Goal: Task Accomplishment & Management: Manage account settings

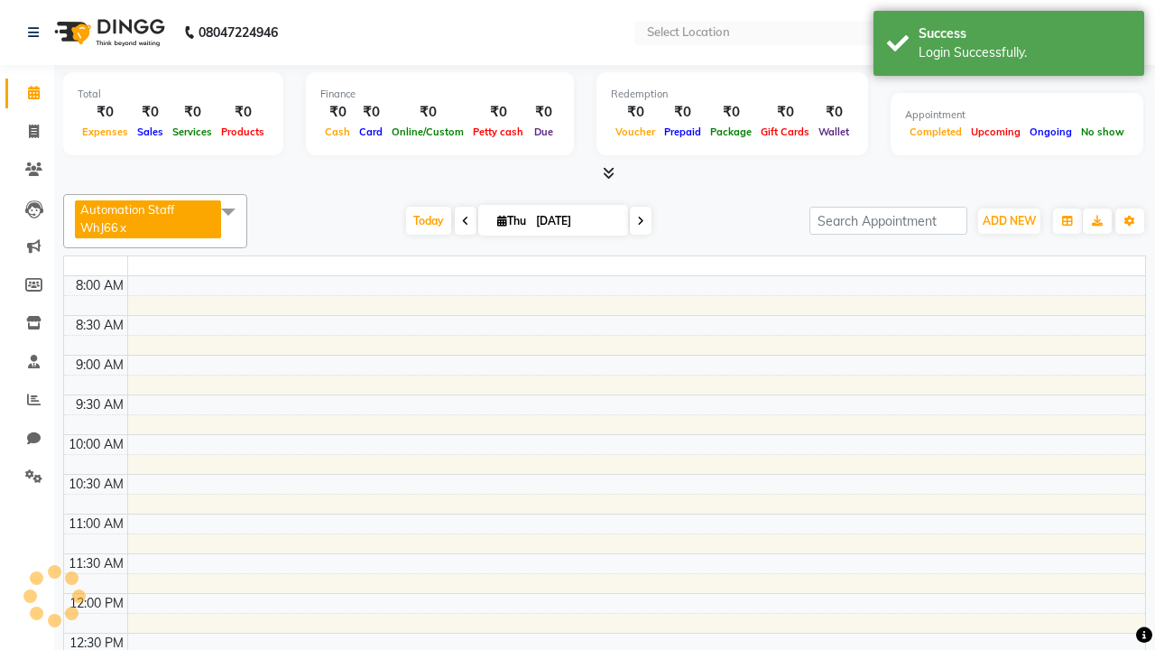
select select "en"
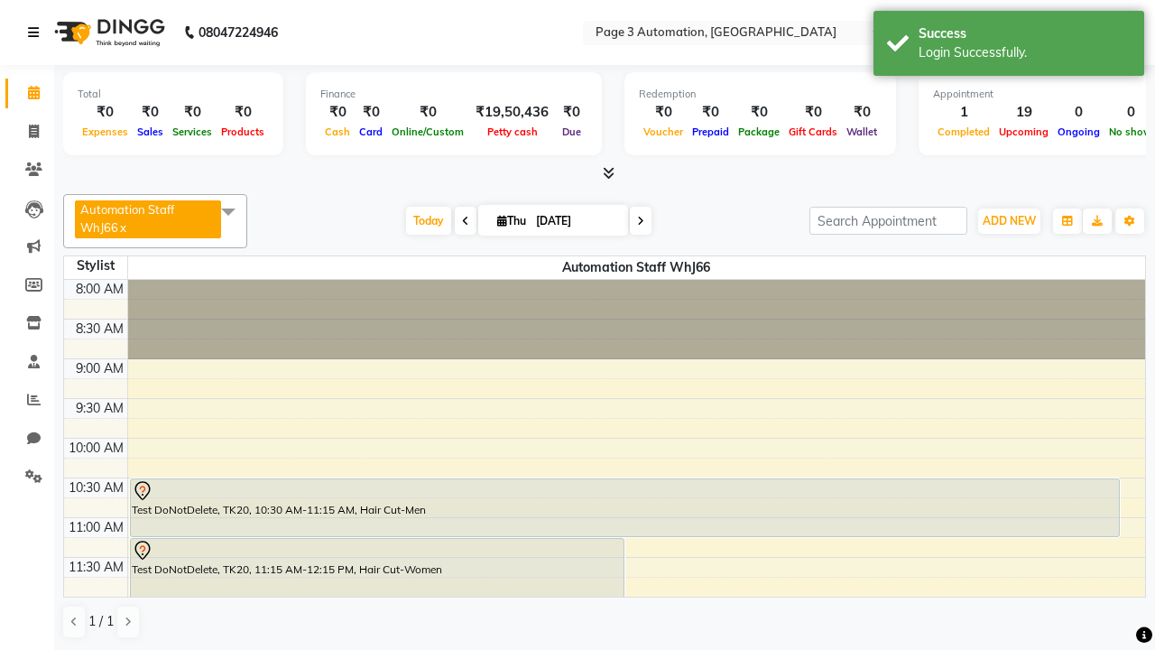
click at [37, 32] on icon at bounding box center [33, 32] width 11 height 13
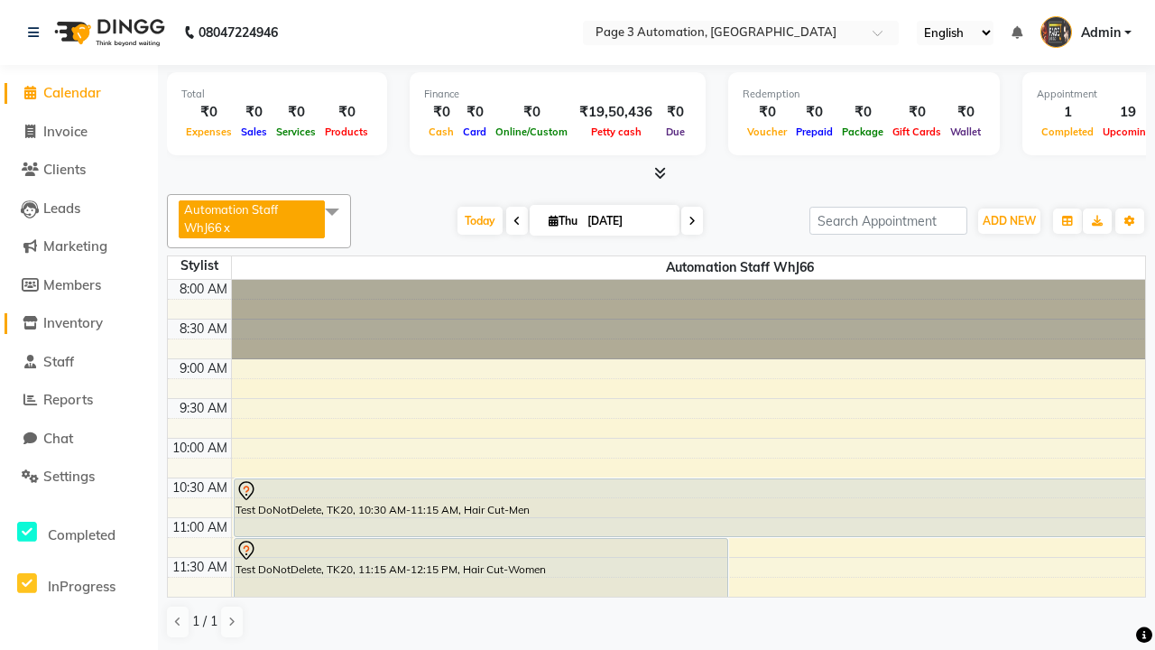
click at [78, 323] on span "Inventory" at bounding box center [73, 322] width 60 height 17
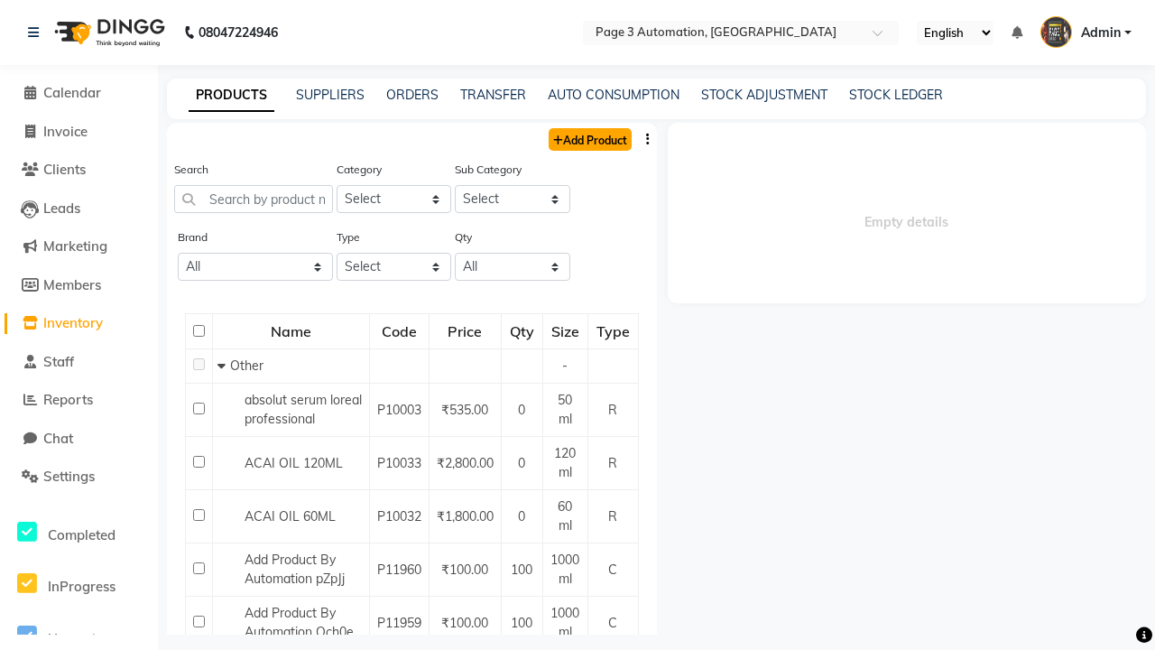
click at [588, 139] on link "Add Product" at bounding box center [590, 139] width 83 height 23
select select "true"
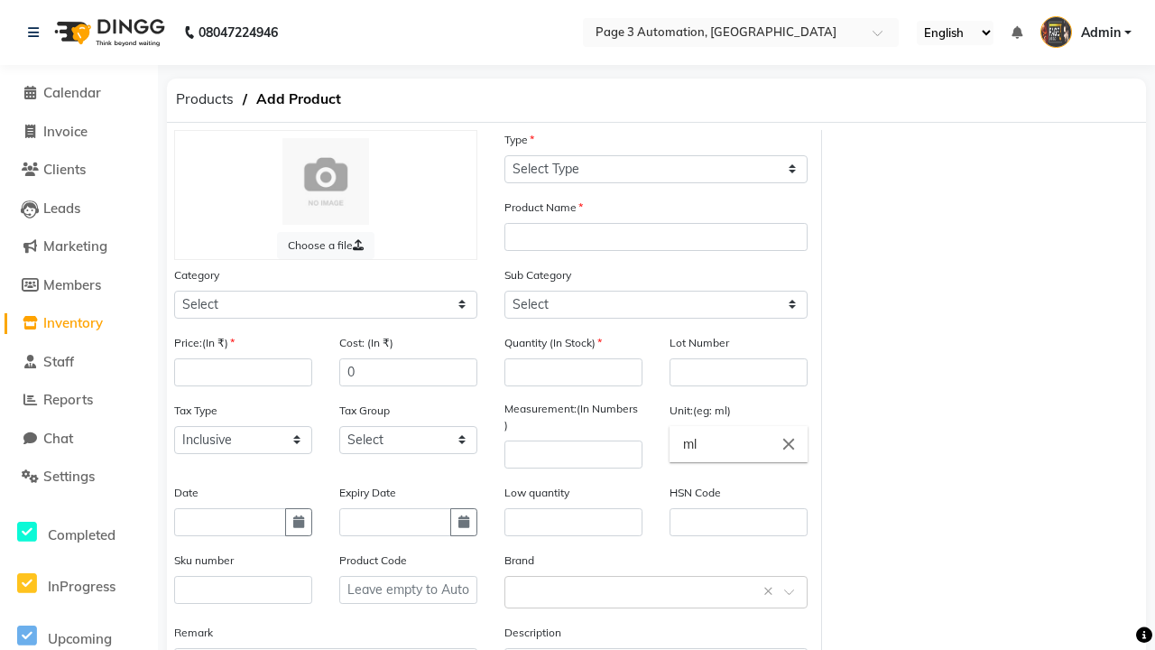
select select "C"
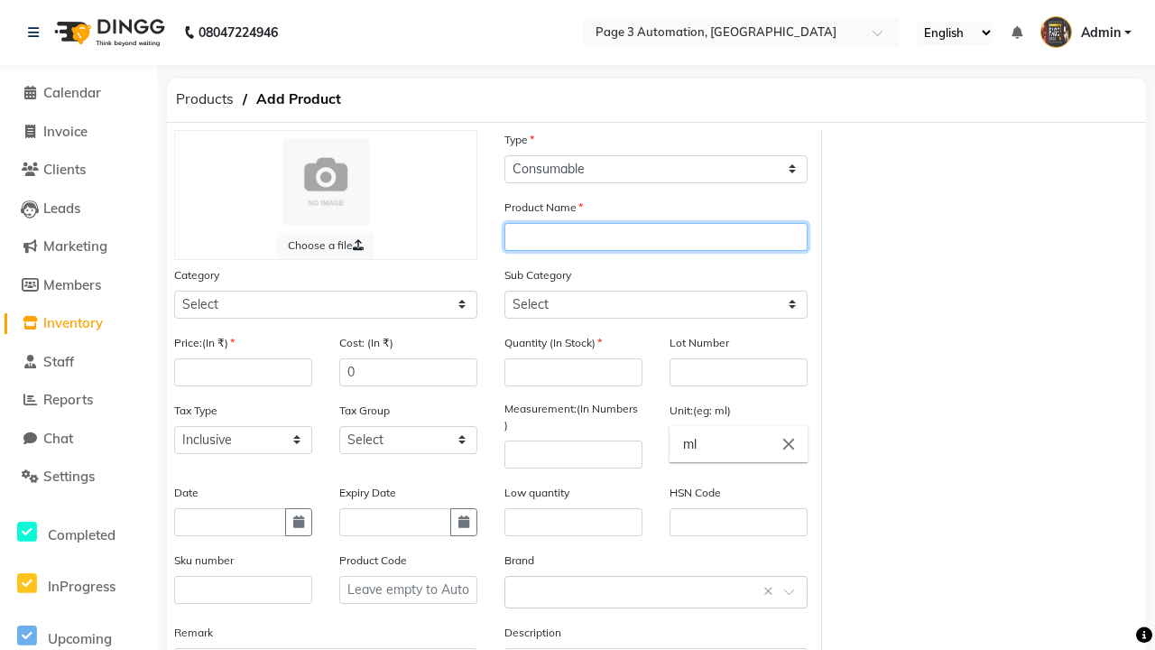
type input "Automation Product 40zlE"
select select "41401000"
select select "41401002"
type input "Automation Product 40zlE"
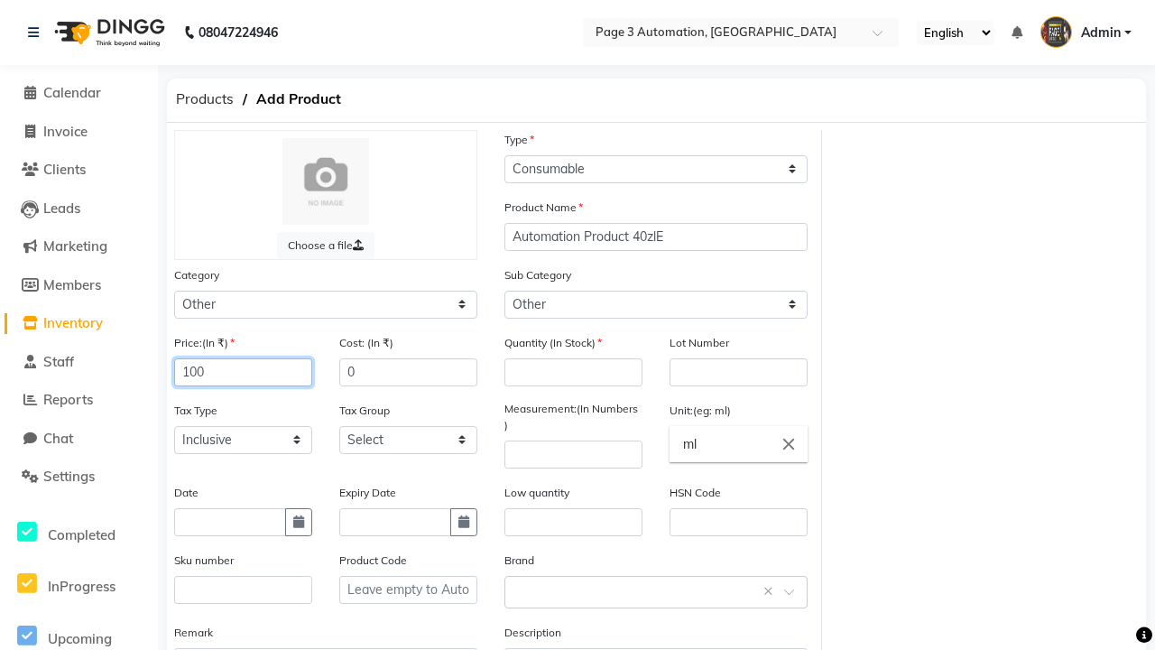
type input "100"
type input "150"
type input "100"
type input "1000"
type textarea "This Product is Created by Automation"
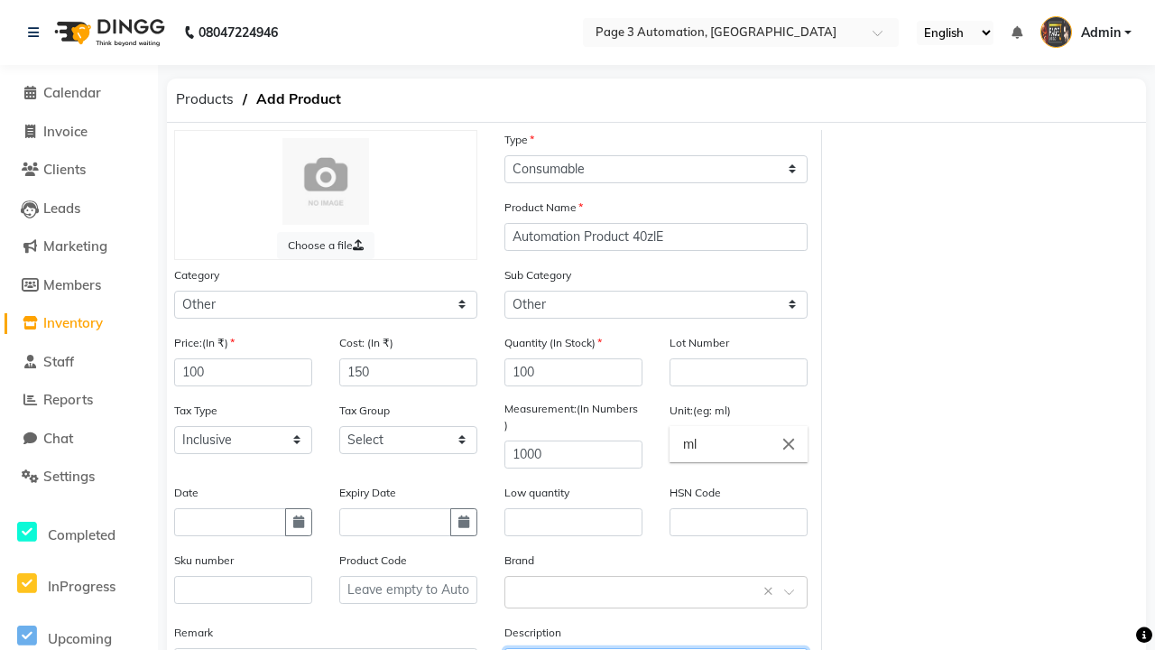
scroll to position [20, 0]
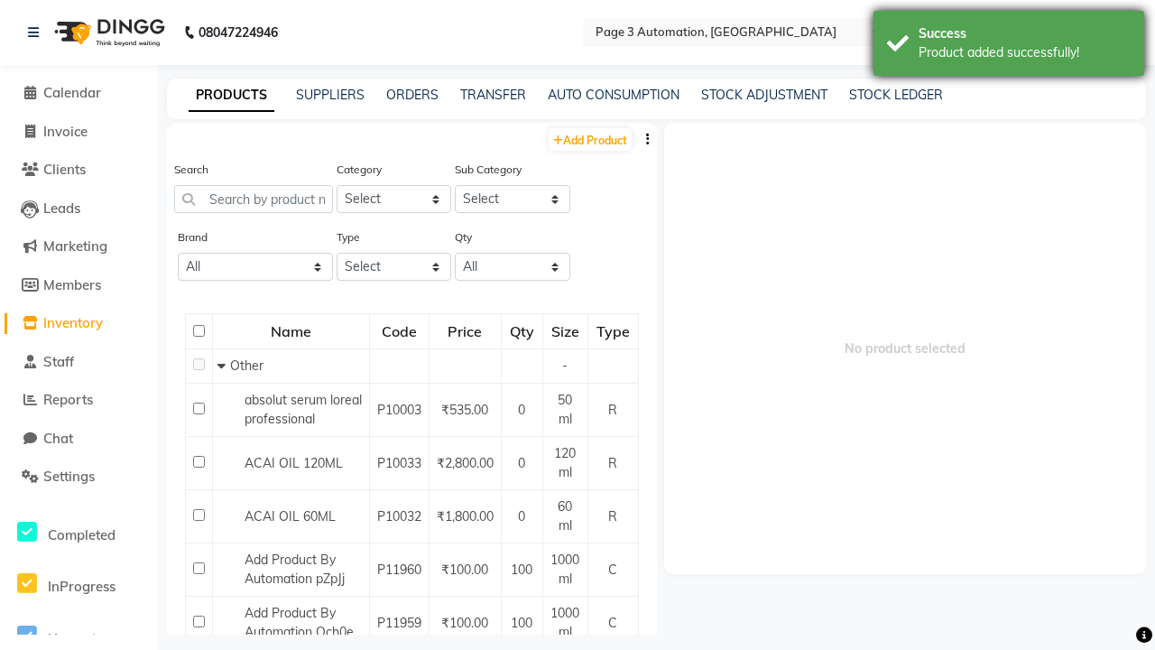
click at [1009, 46] on div "Product added successfully!" at bounding box center [1024, 52] width 212 height 19
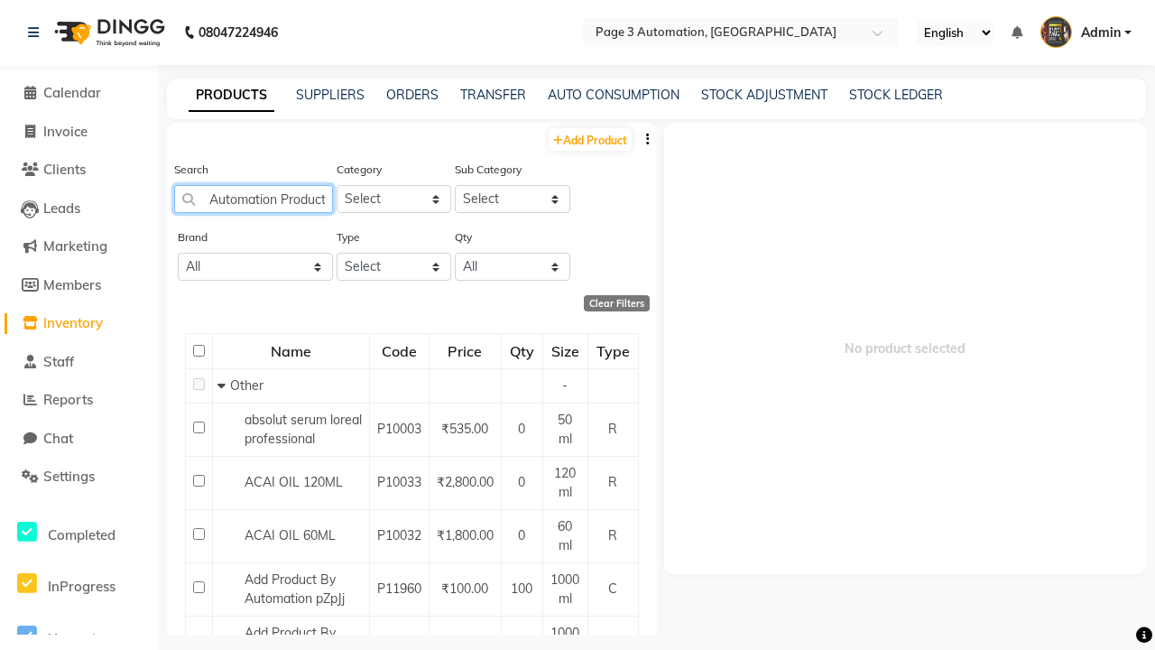
scroll to position [0, 35]
type input "Automation Product 40zlE"
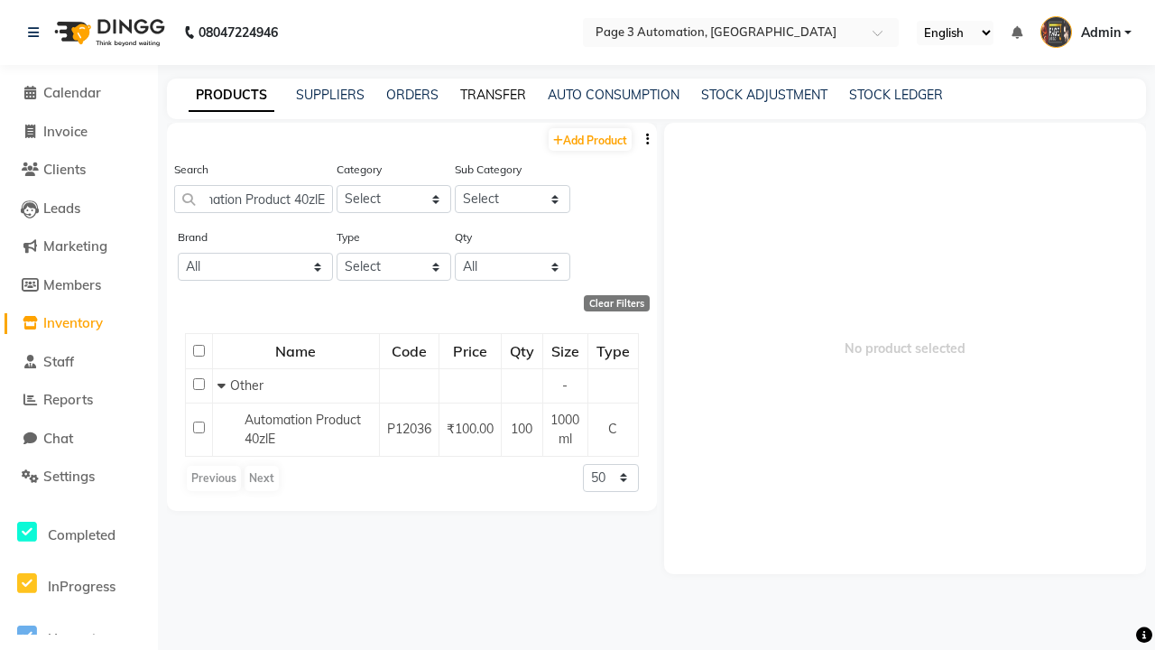
click at [493, 95] on link "TRANSFER" at bounding box center [493, 95] width 66 height 16
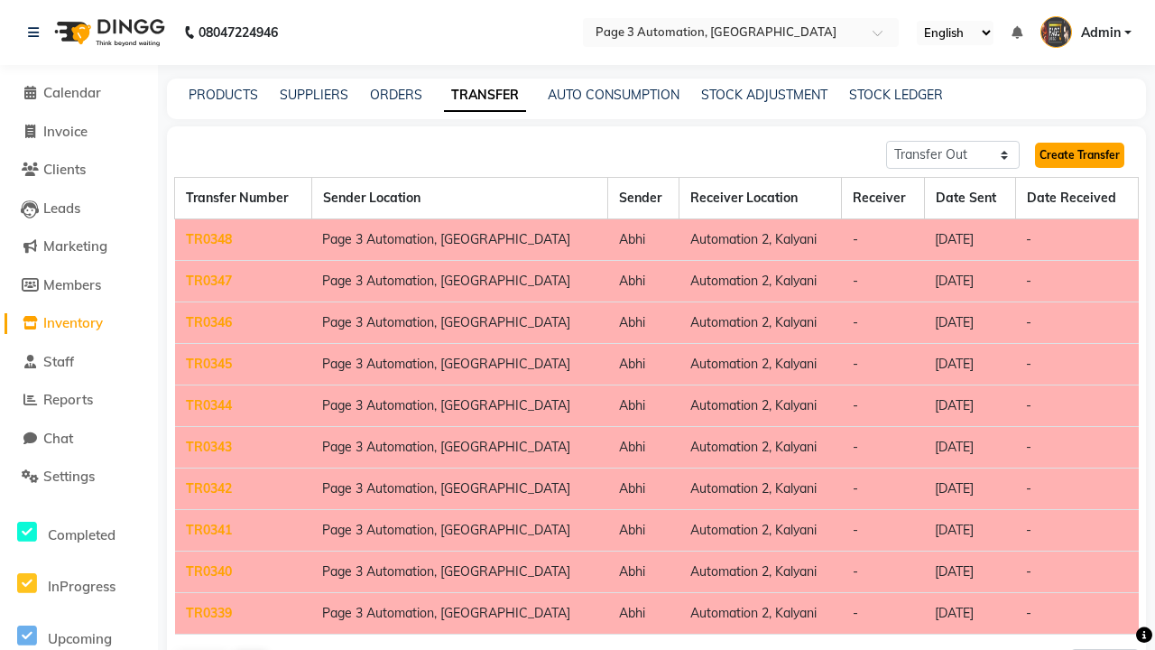
click at [1079, 155] on link "Create Transfer" at bounding box center [1079, 155] width 89 height 25
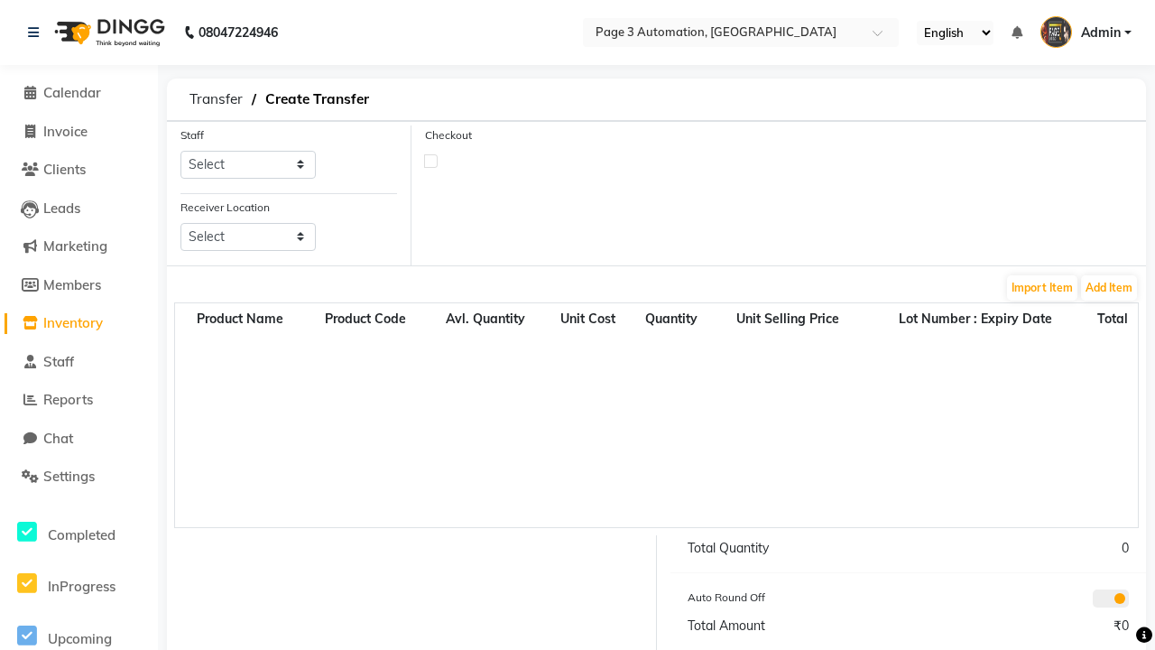
select select "711"
select select "3550"
click at [1109, 287] on button "Add Item" at bounding box center [1109, 287] width 56 height 25
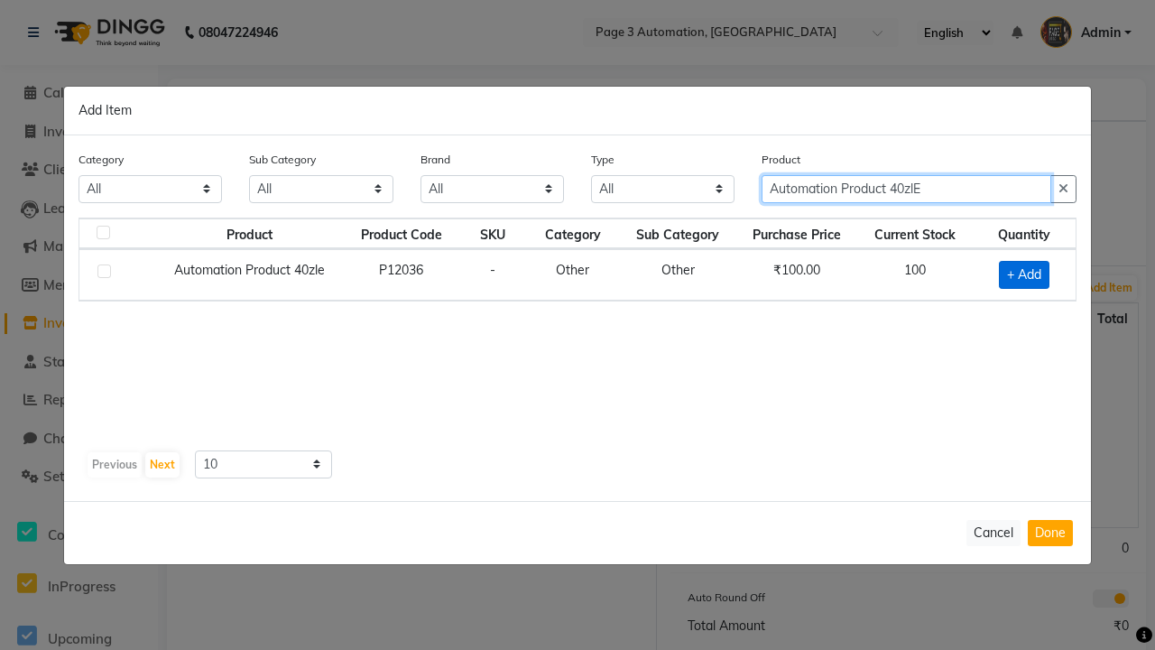
type input "Automation Product 40zlE"
click at [1024, 274] on span "+ Add" at bounding box center [1024, 275] width 51 height 28
checkbox input "true"
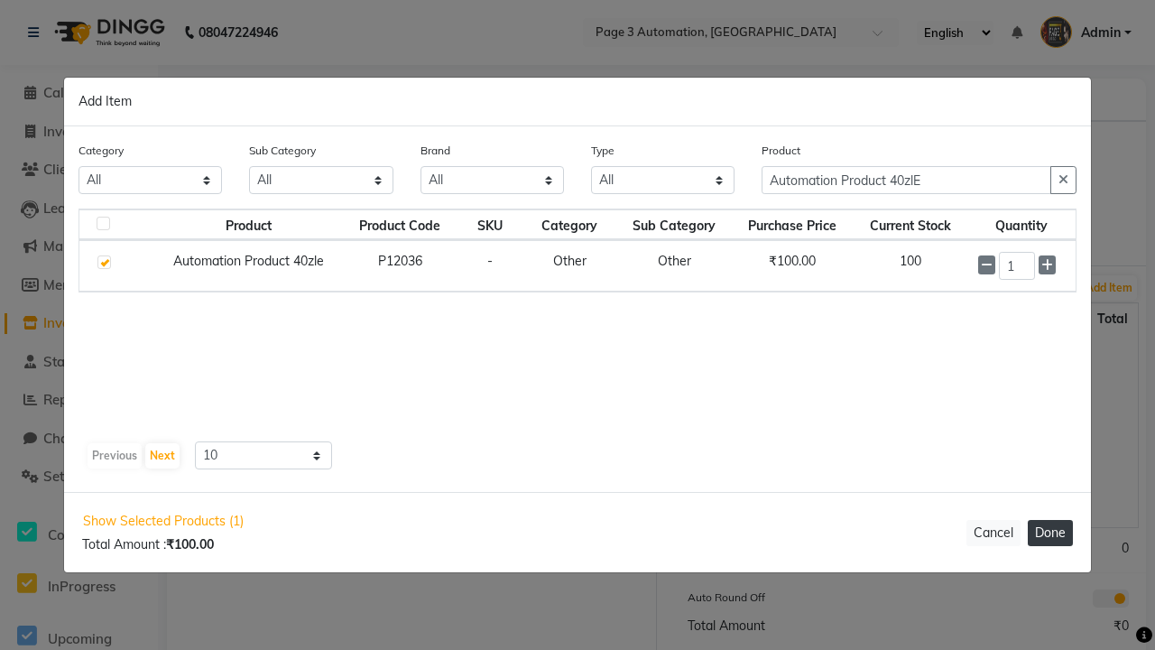
click at [1050, 532] on button "Done" at bounding box center [1050, 533] width 45 height 26
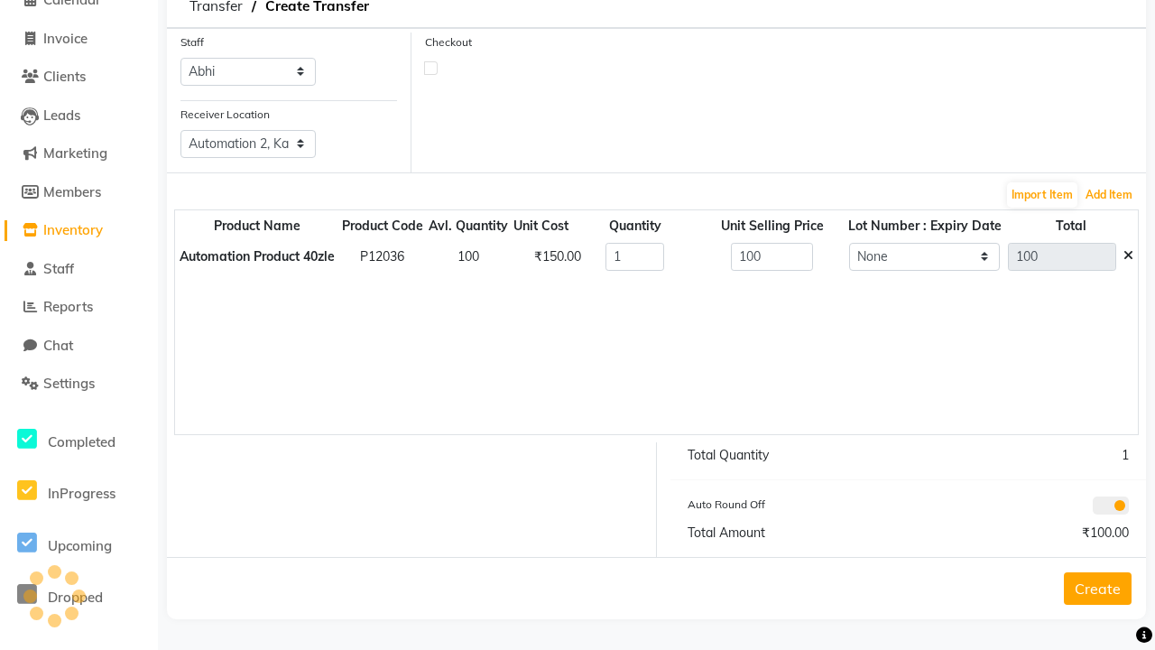
scroll to position [48, 0]
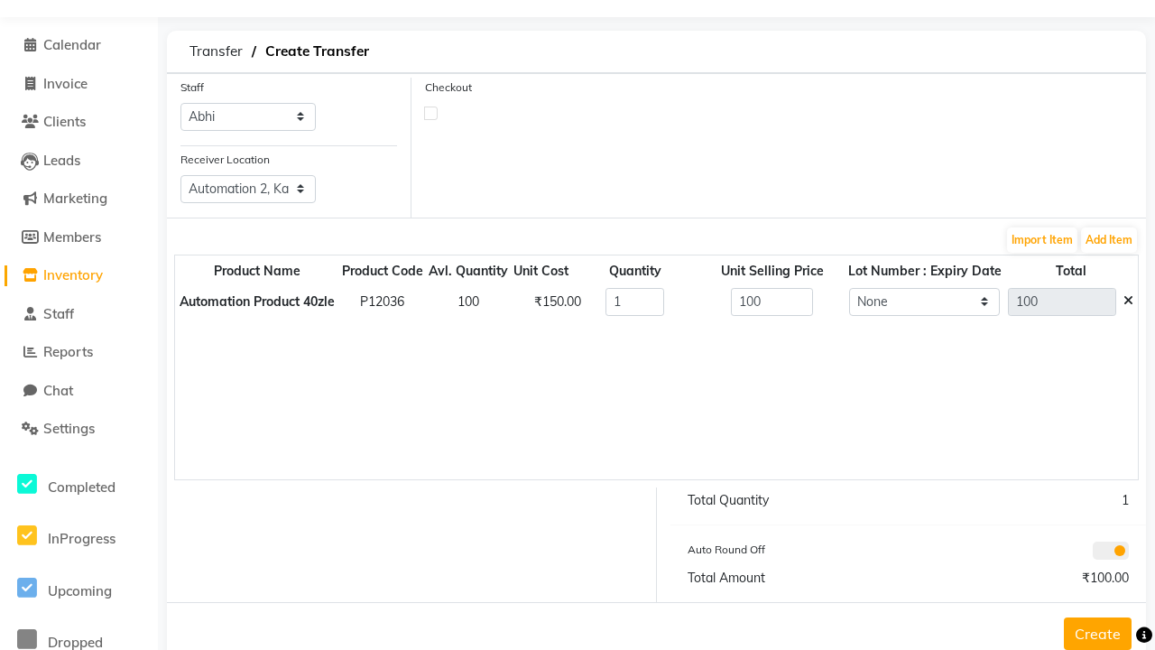
click at [1084, 632] on button "Create" at bounding box center [1098, 633] width 68 height 32
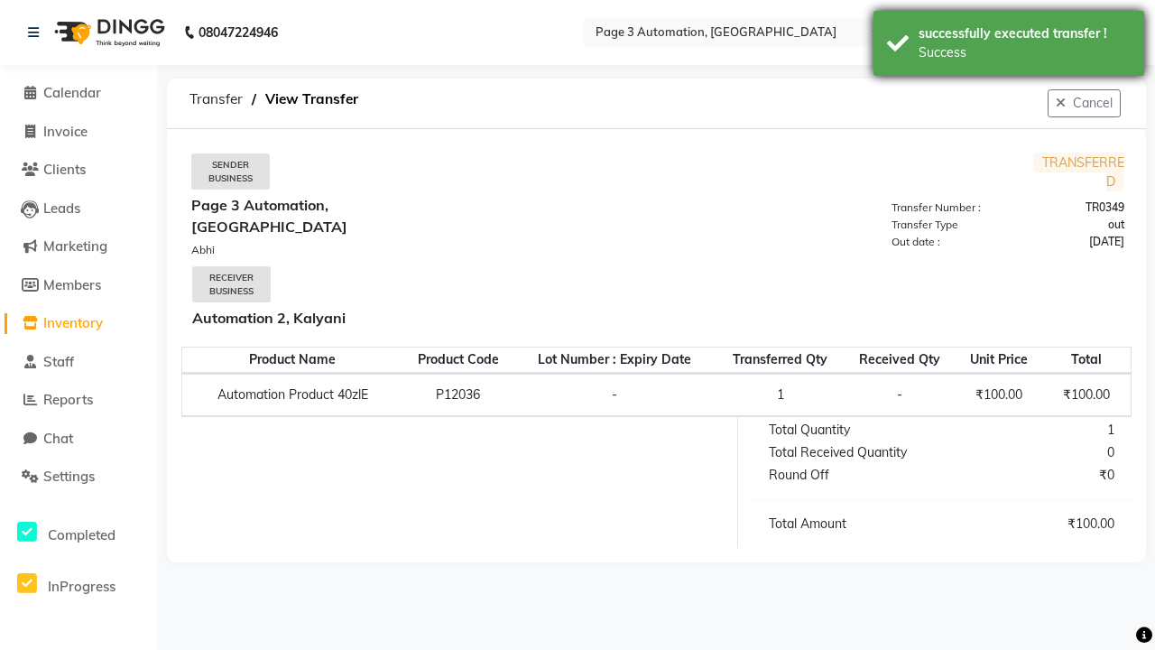
click at [1009, 46] on div "Success" at bounding box center [1024, 52] width 212 height 19
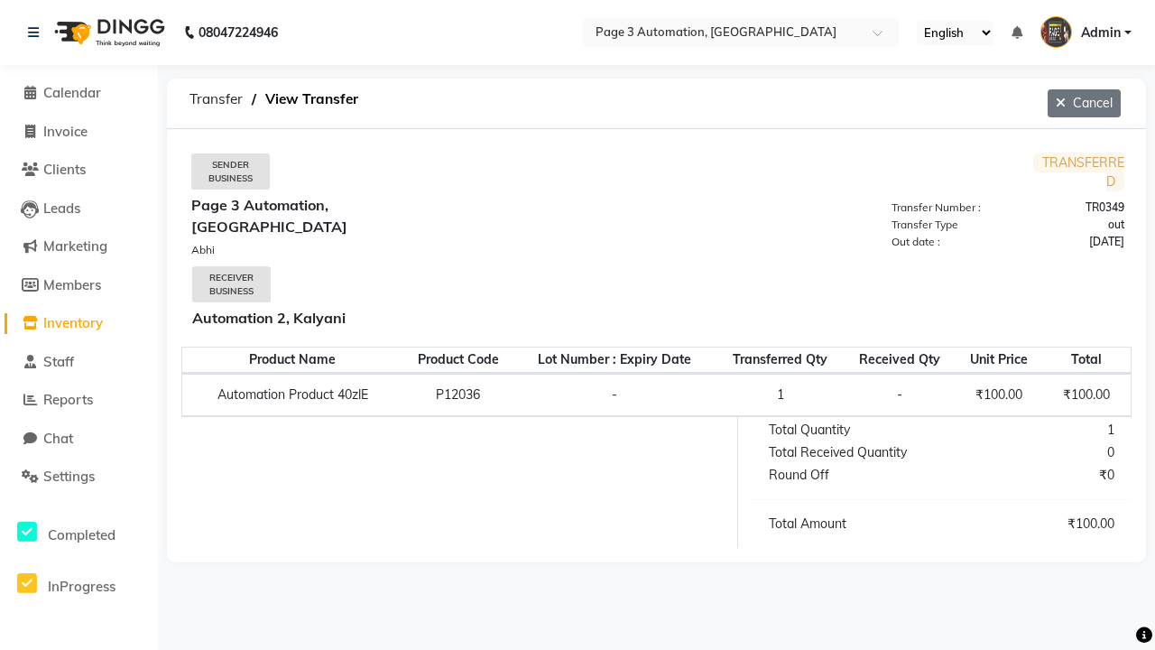
click at [1082, 103] on button "Cancel" at bounding box center [1084, 103] width 73 height 28
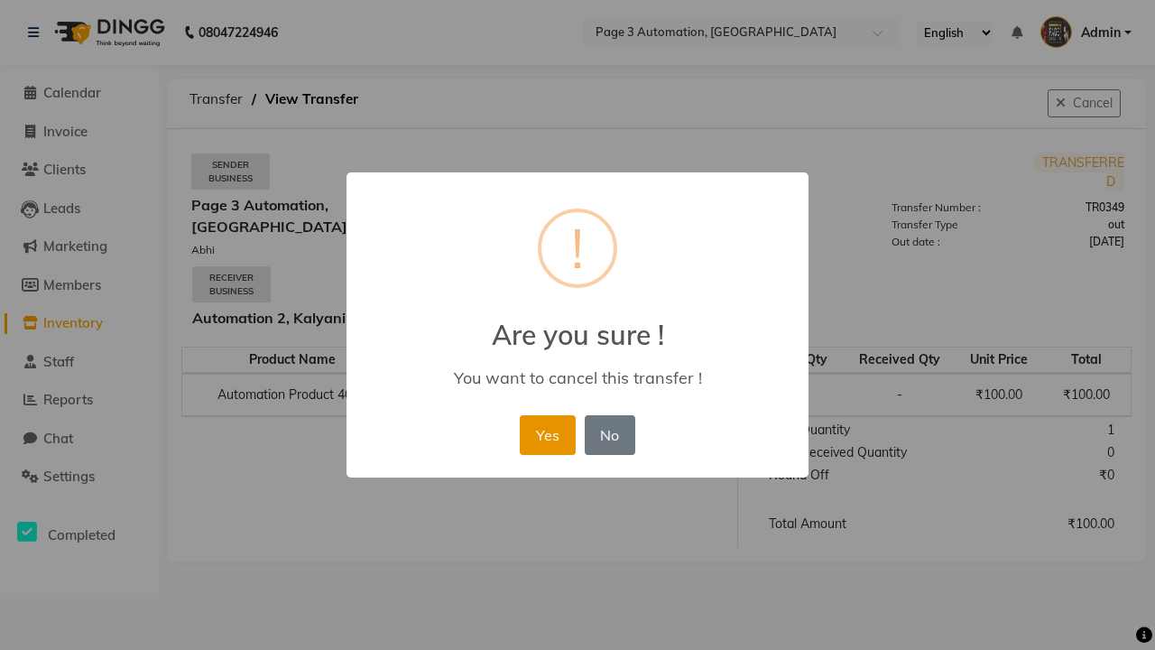
click at [556, 415] on button "Yes" at bounding box center [547, 435] width 55 height 40
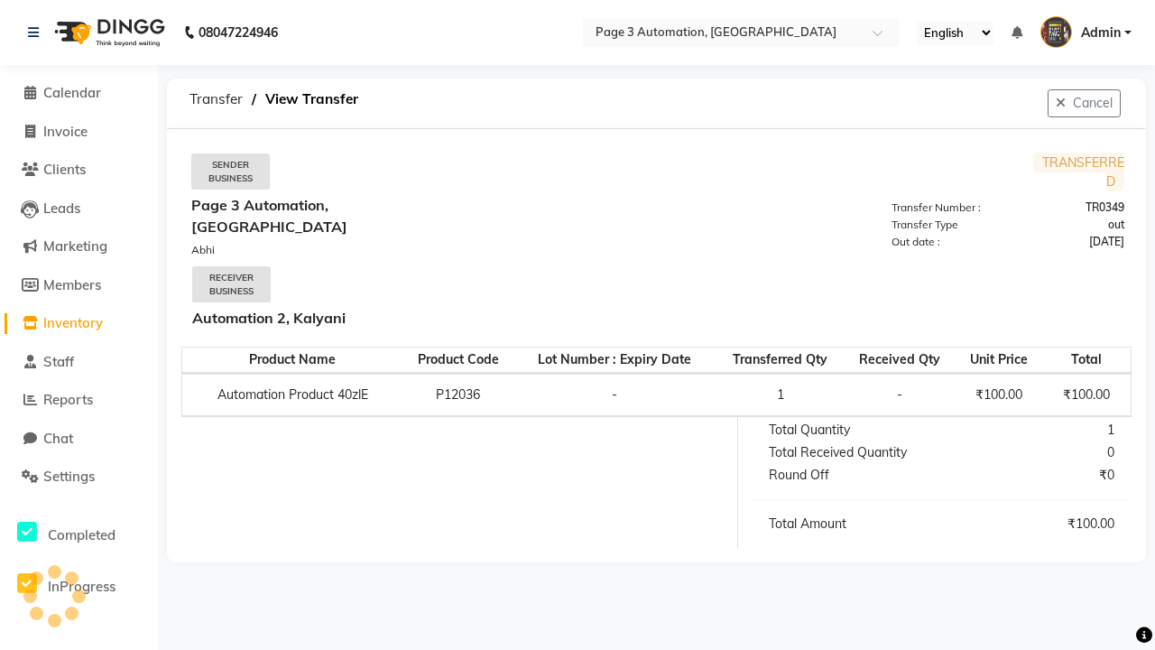
select select "sender"
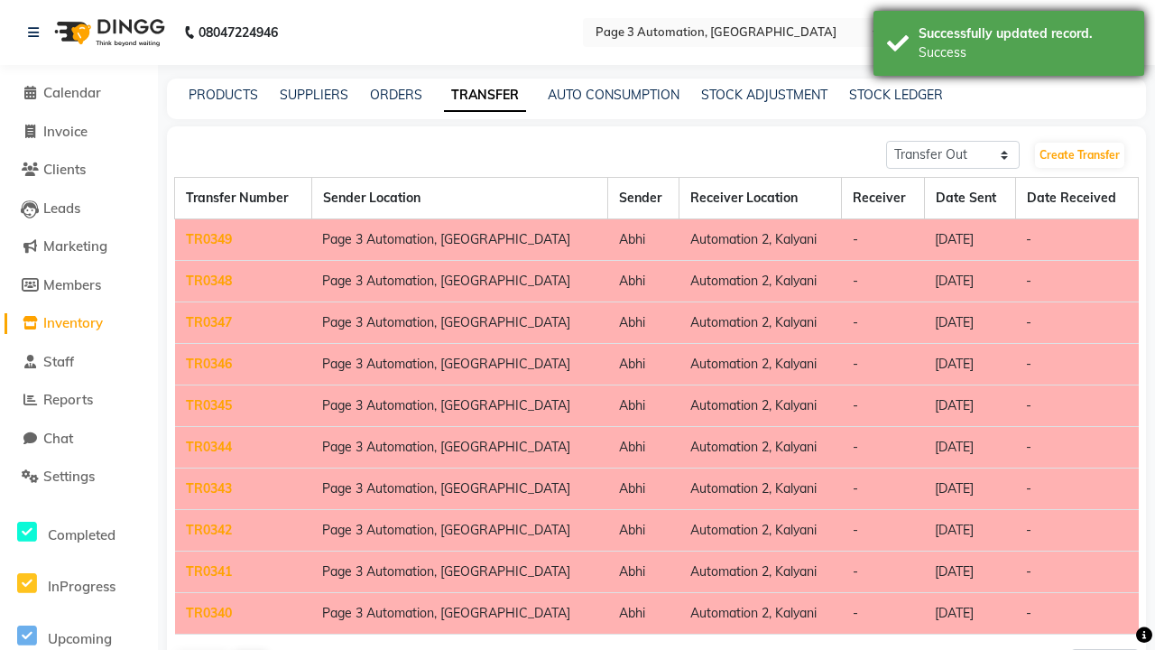
click at [1009, 46] on div "Success" at bounding box center [1024, 52] width 212 height 19
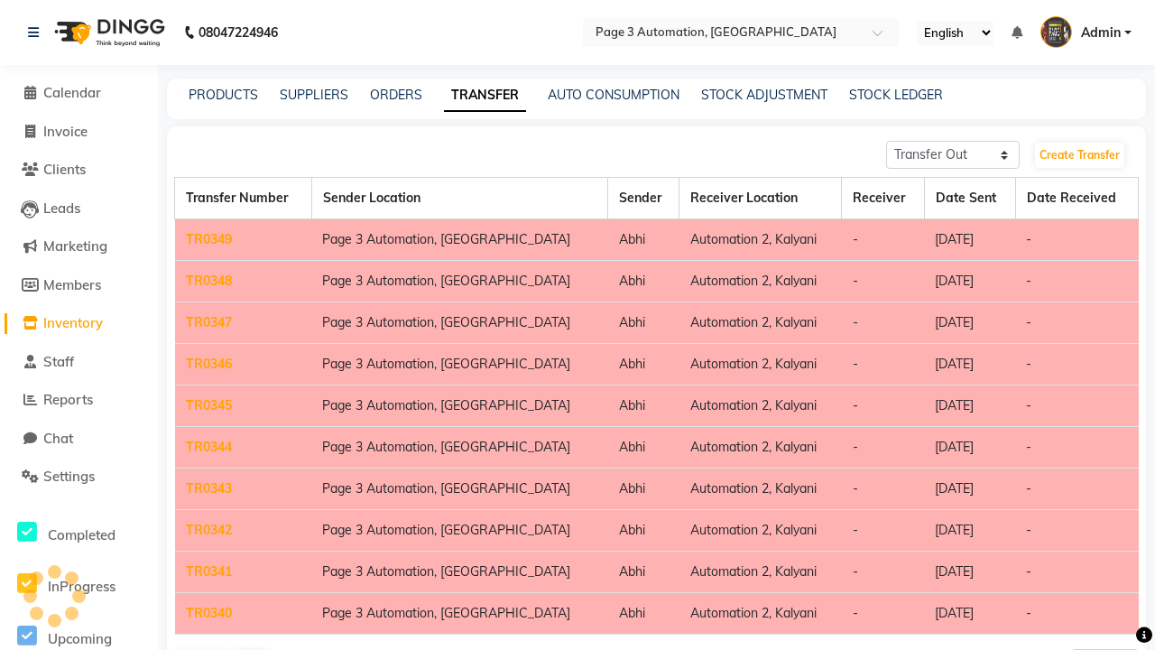
click at [208, 239] on link "TR0349" at bounding box center [209, 239] width 46 height 16
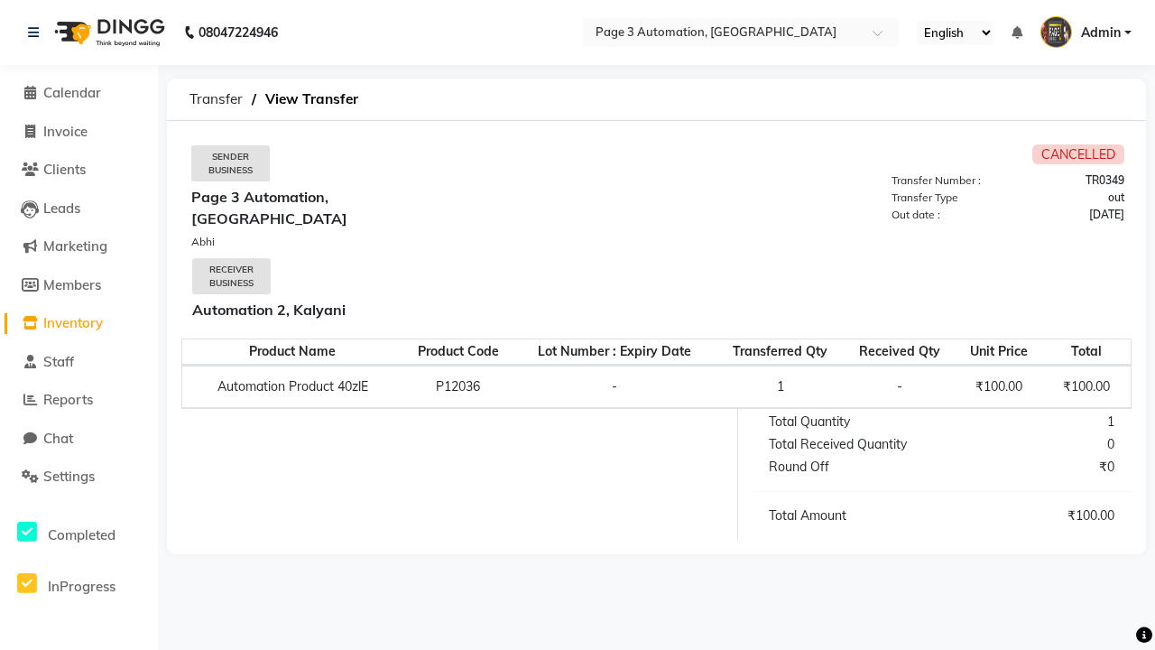
select select "sender"
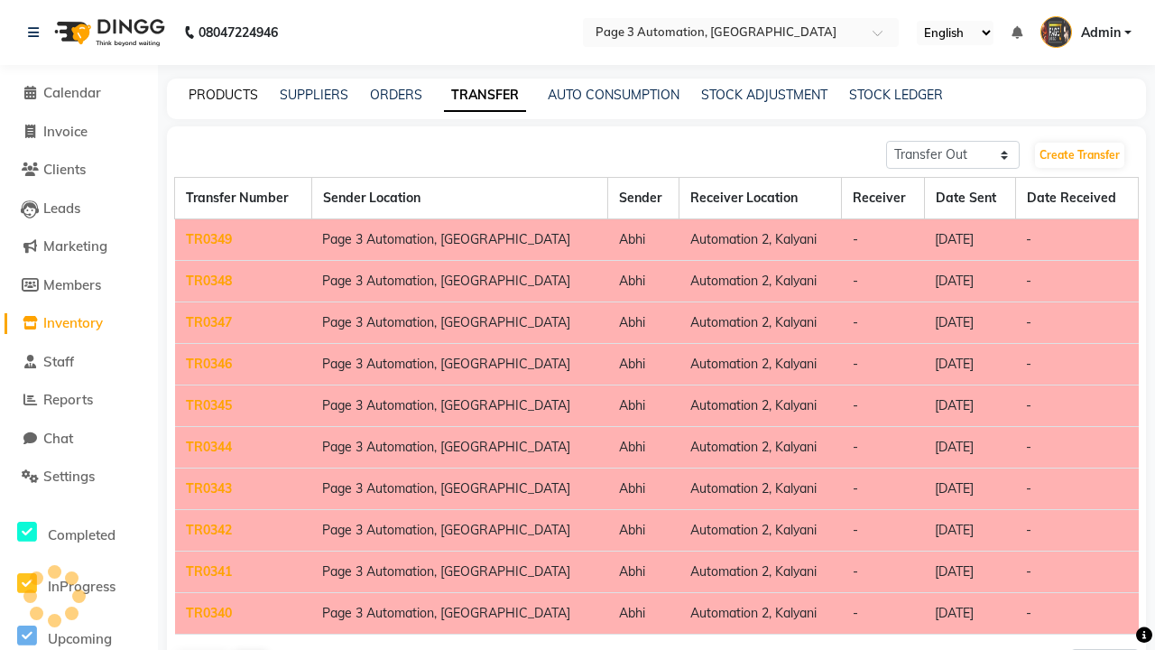
click at [223, 95] on link "PRODUCTS" at bounding box center [223, 95] width 69 height 16
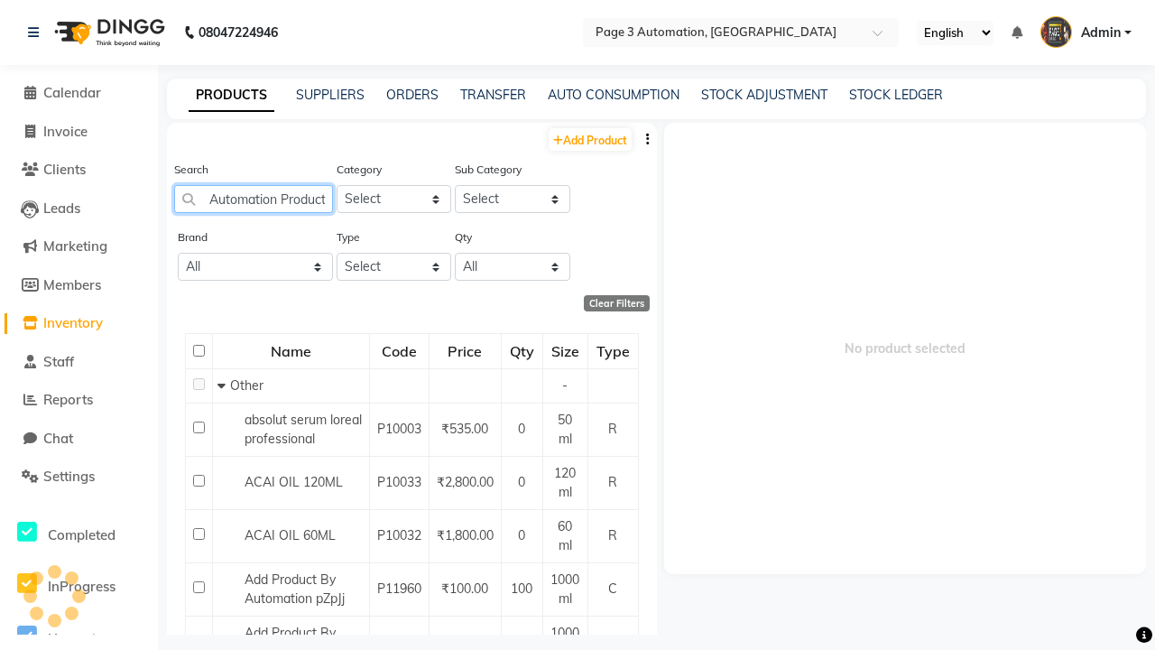
scroll to position [0, 35]
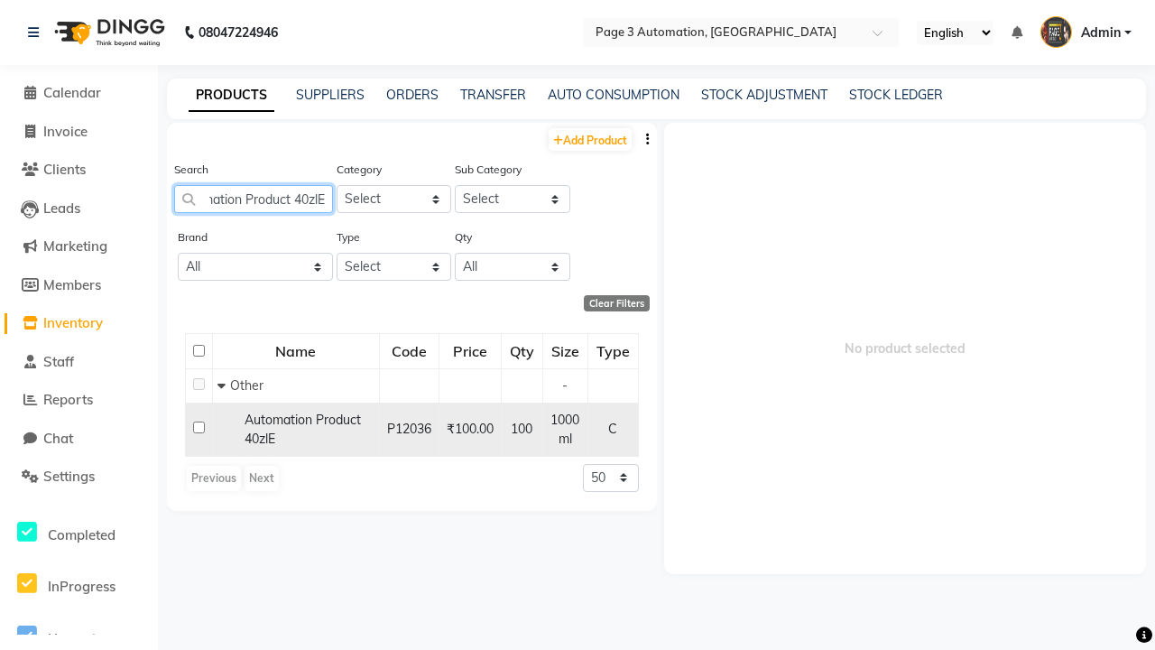
type input "Automation Product 40zlE"
click at [198, 427] on input "checkbox" at bounding box center [199, 427] width 12 height 12
checkbox input "true"
select select
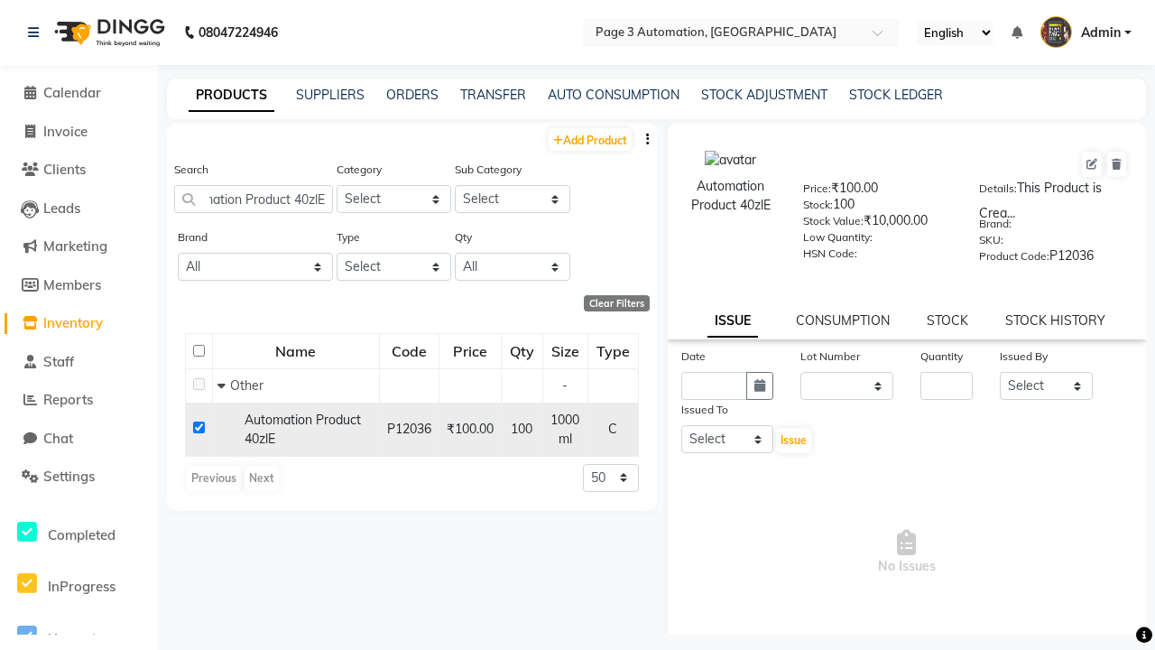
scroll to position [0, 0]
click at [1116, 164] on icon at bounding box center [1117, 164] width 10 height 11
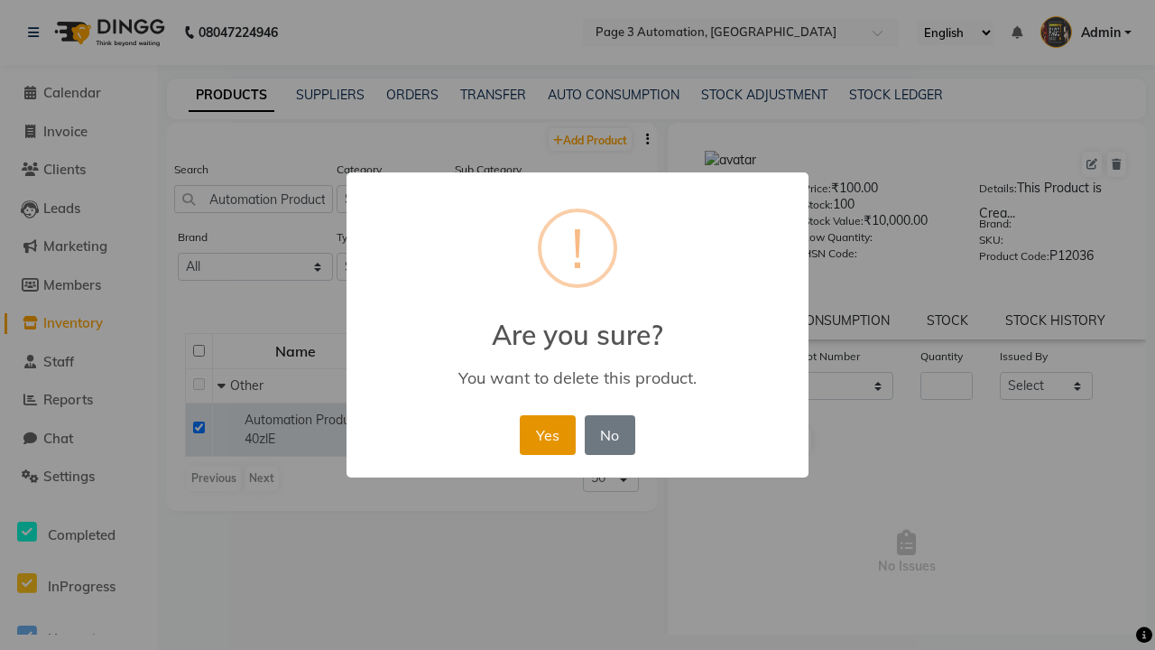
click at [547, 434] on button "Yes" at bounding box center [547, 435] width 55 height 40
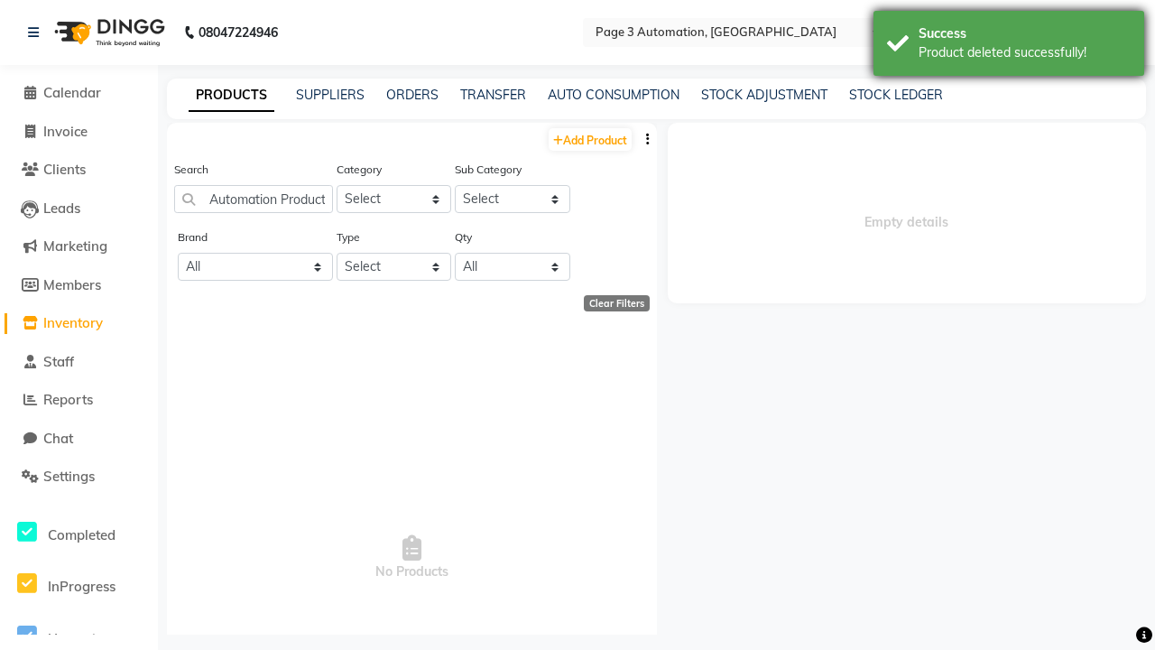
click at [1009, 46] on div "Product deleted successfully!" at bounding box center [1024, 52] width 212 height 19
click at [1085, 32] on span "Admin" at bounding box center [1101, 32] width 40 height 19
